Goal: Navigation & Orientation: Find specific page/section

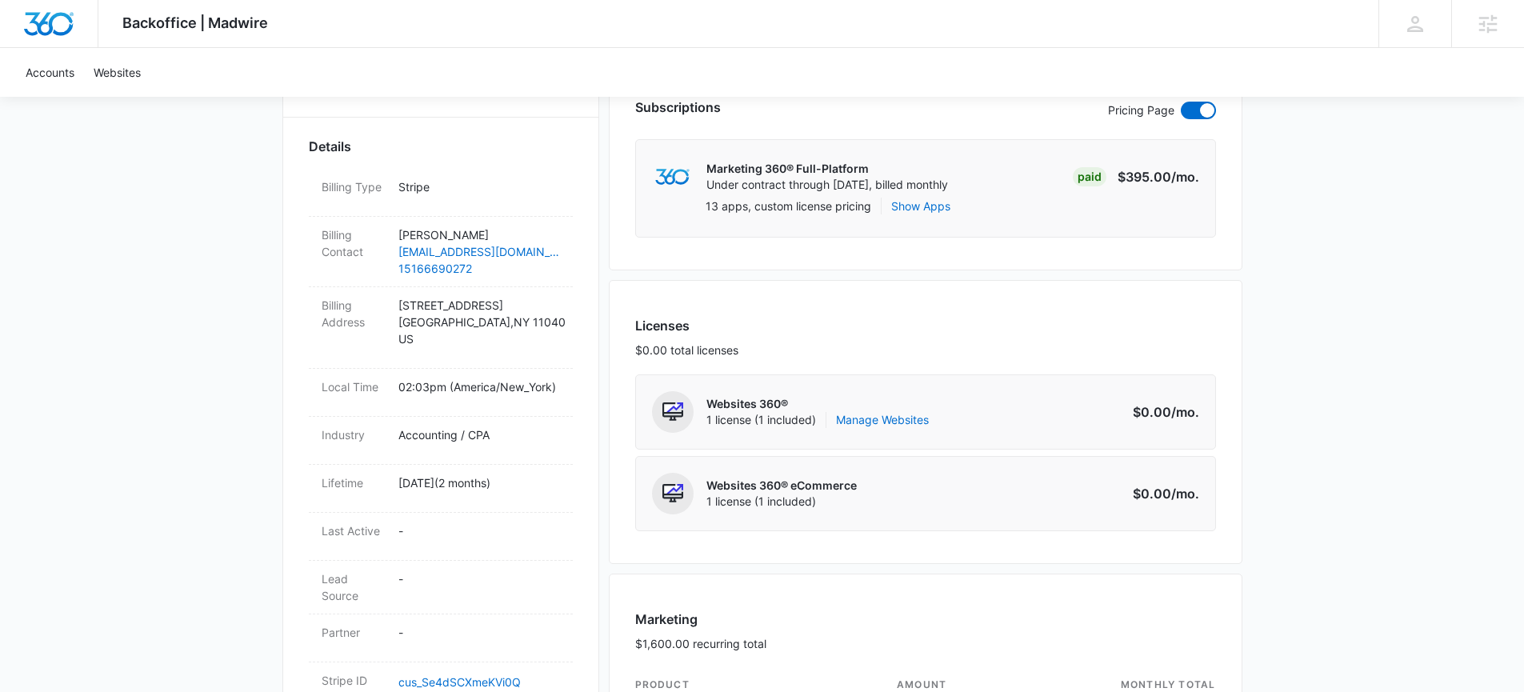
scroll to position [6, 0]
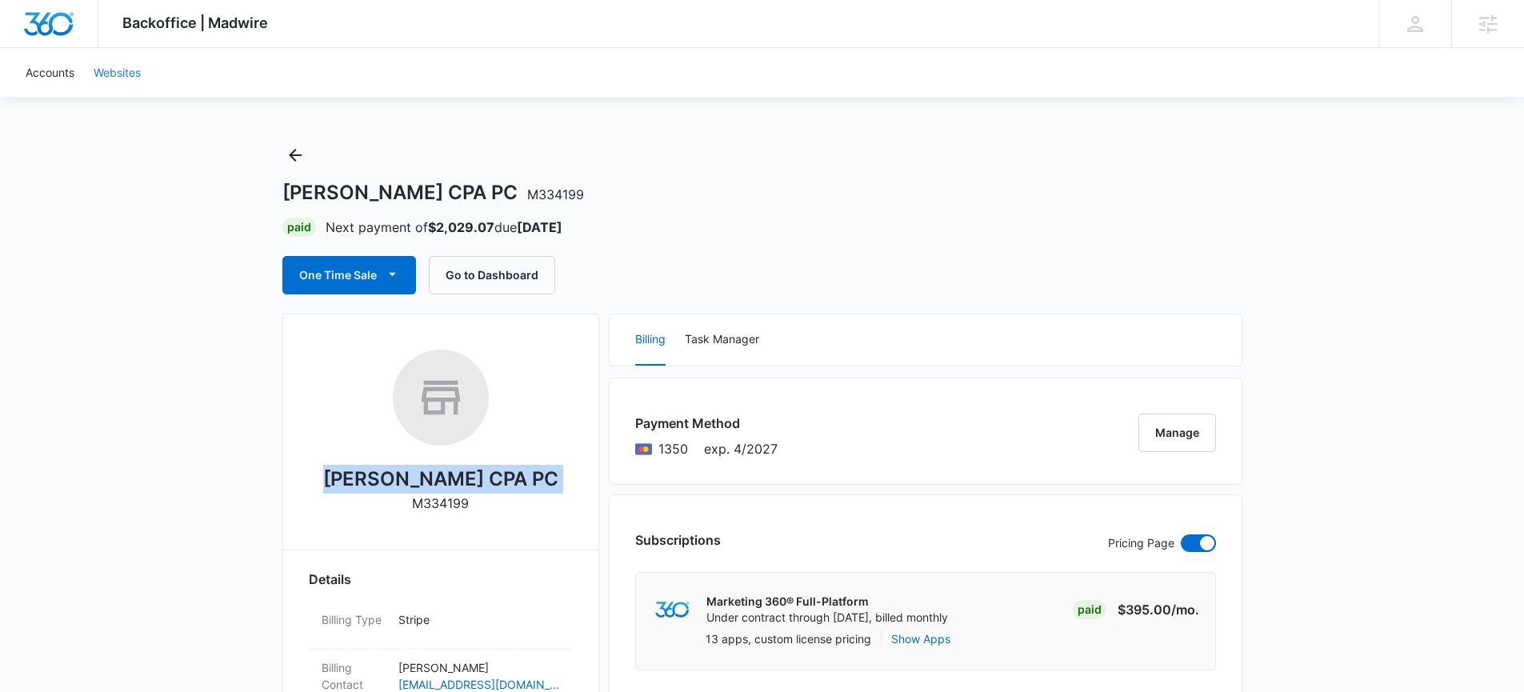
click at [117, 77] on link "Websites" at bounding box center [117, 72] width 66 height 49
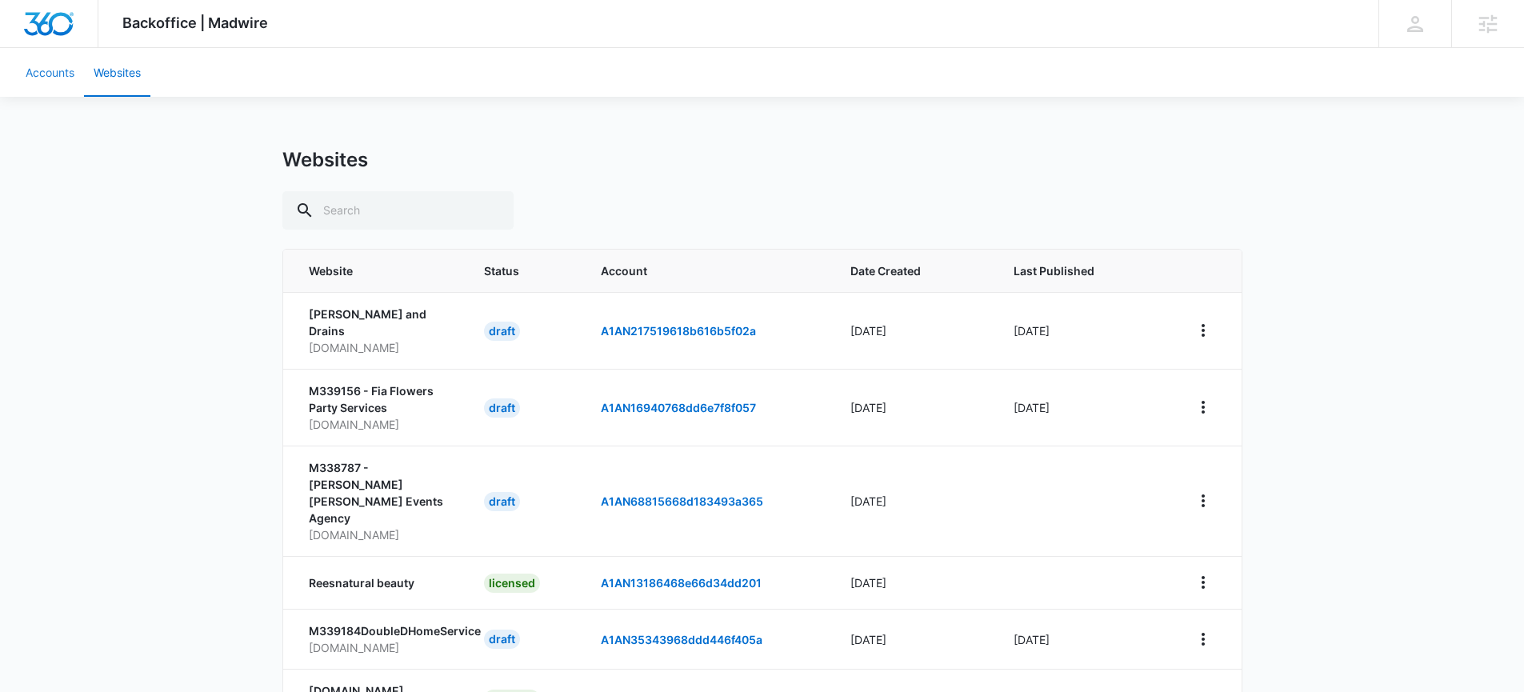
click at [56, 70] on link "Accounts" at bounding box center [50, 72] width 68 height 49
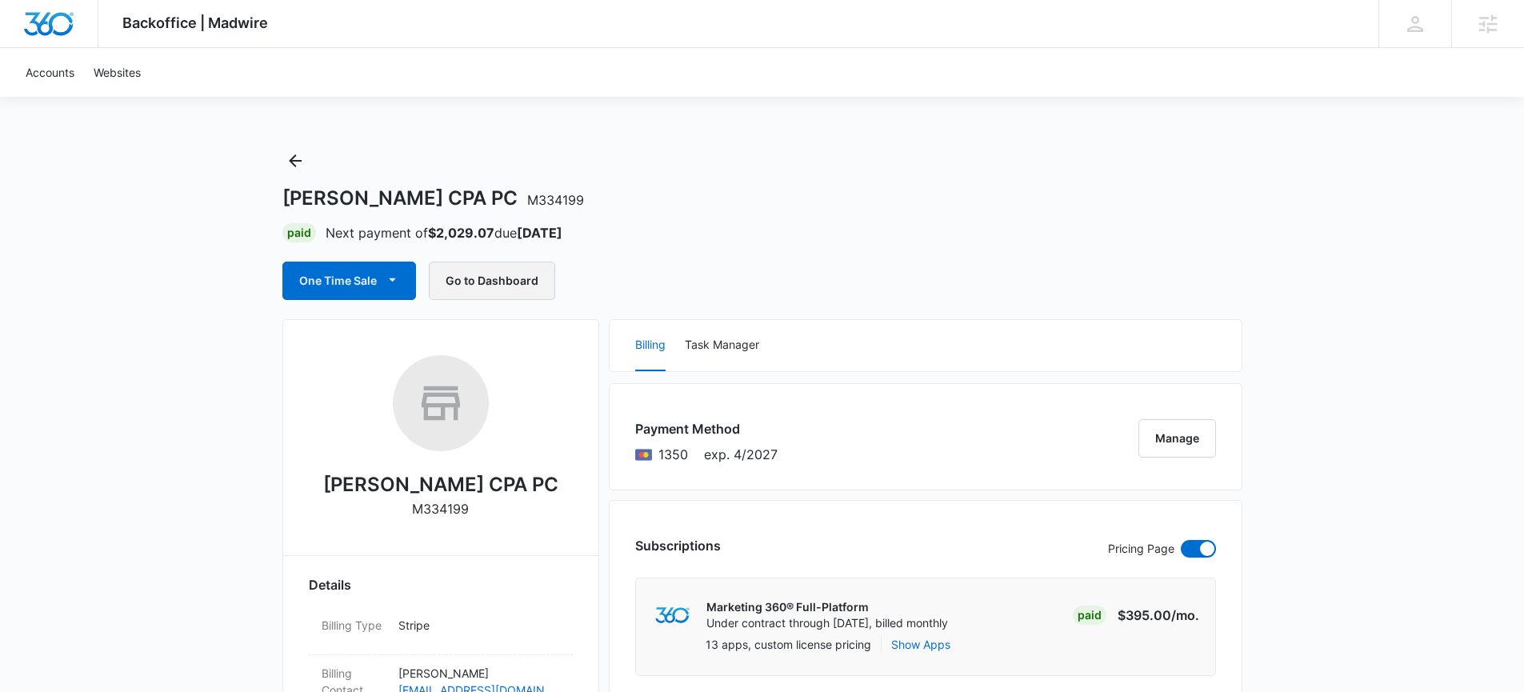
click at [463, 285] on button "Go to Dashboard" at bounding box center [492, 281] width 126 height 38
